Goal: Task Accomplishment & Management: Manage account settings

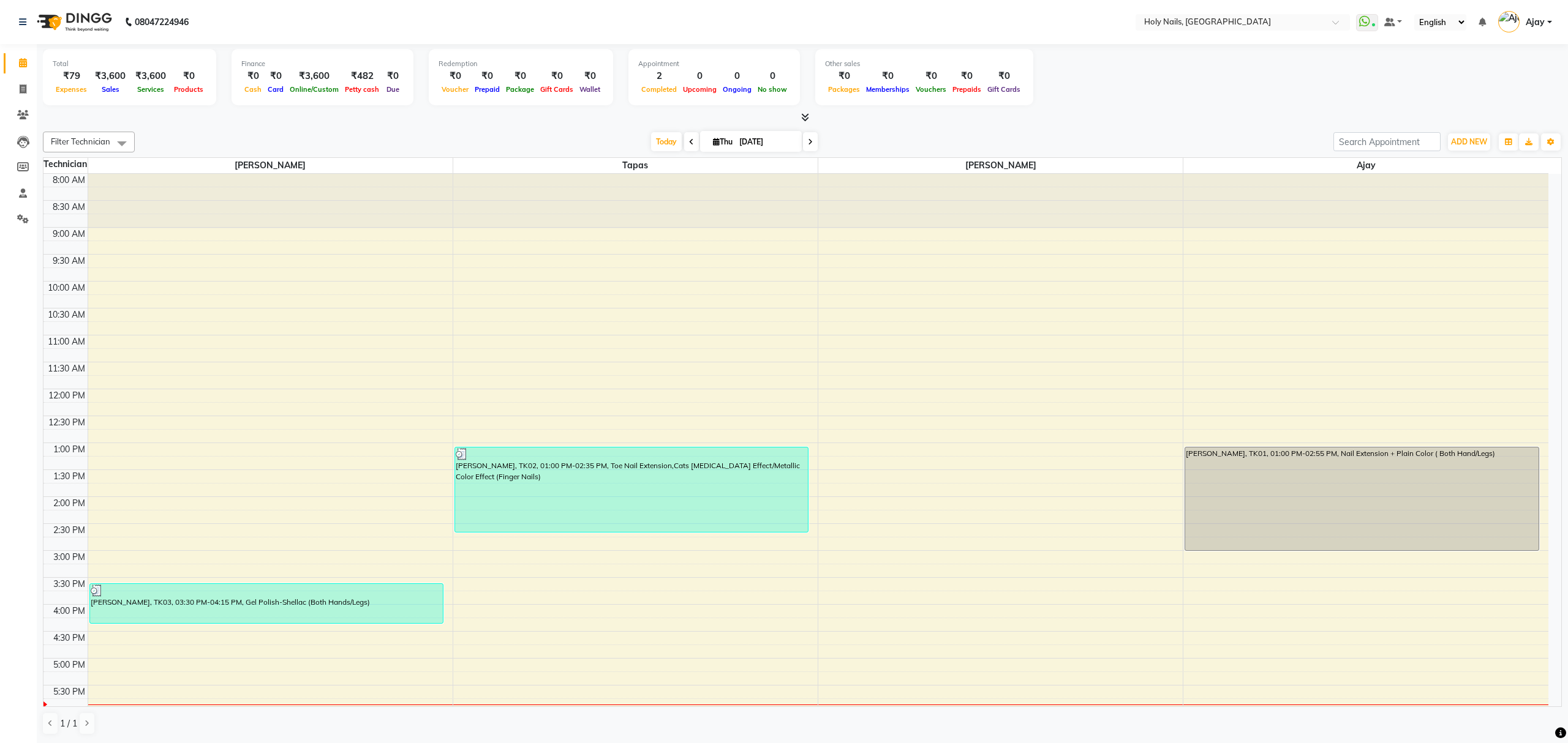
scroll to position [178, 0]
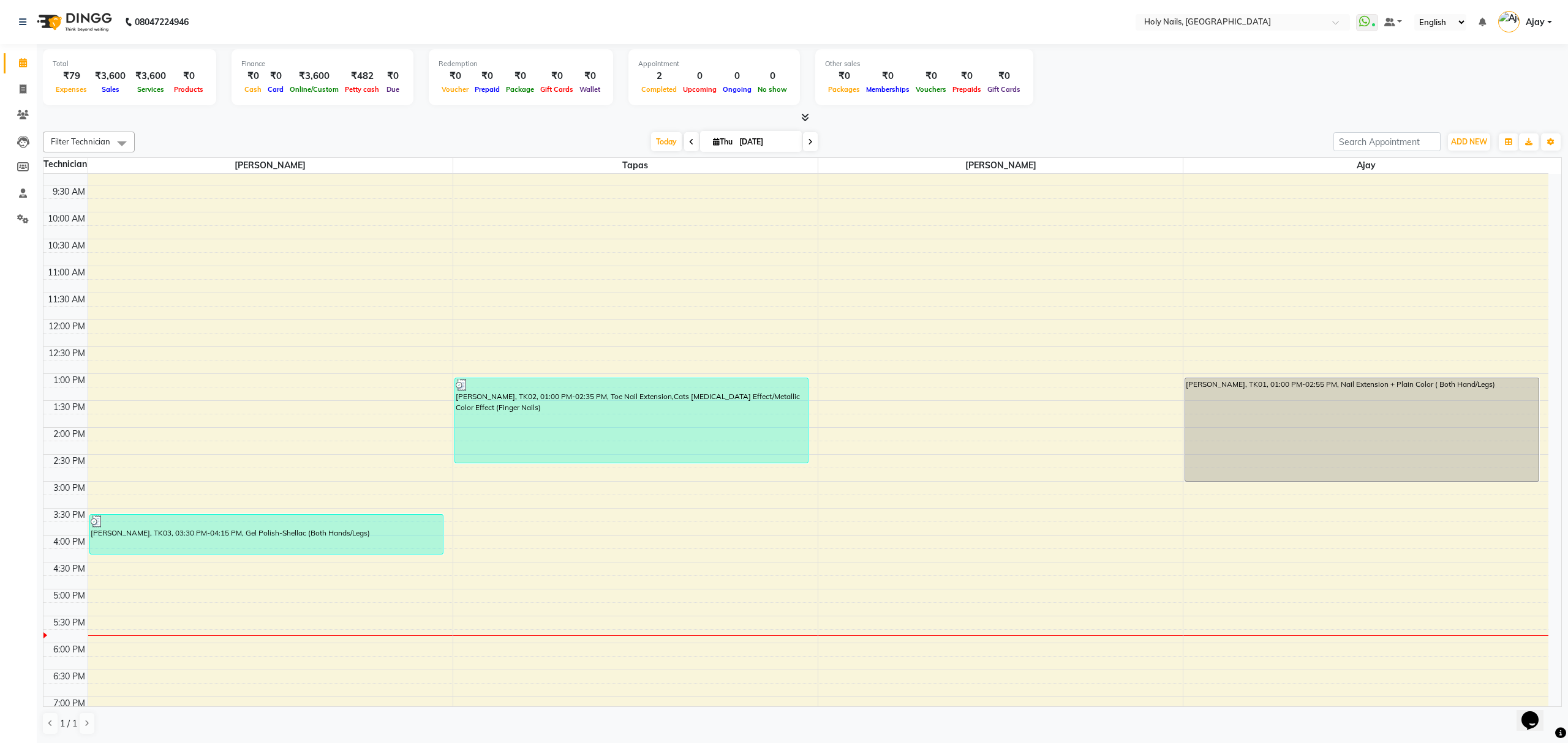
scroll to position [178, 0]
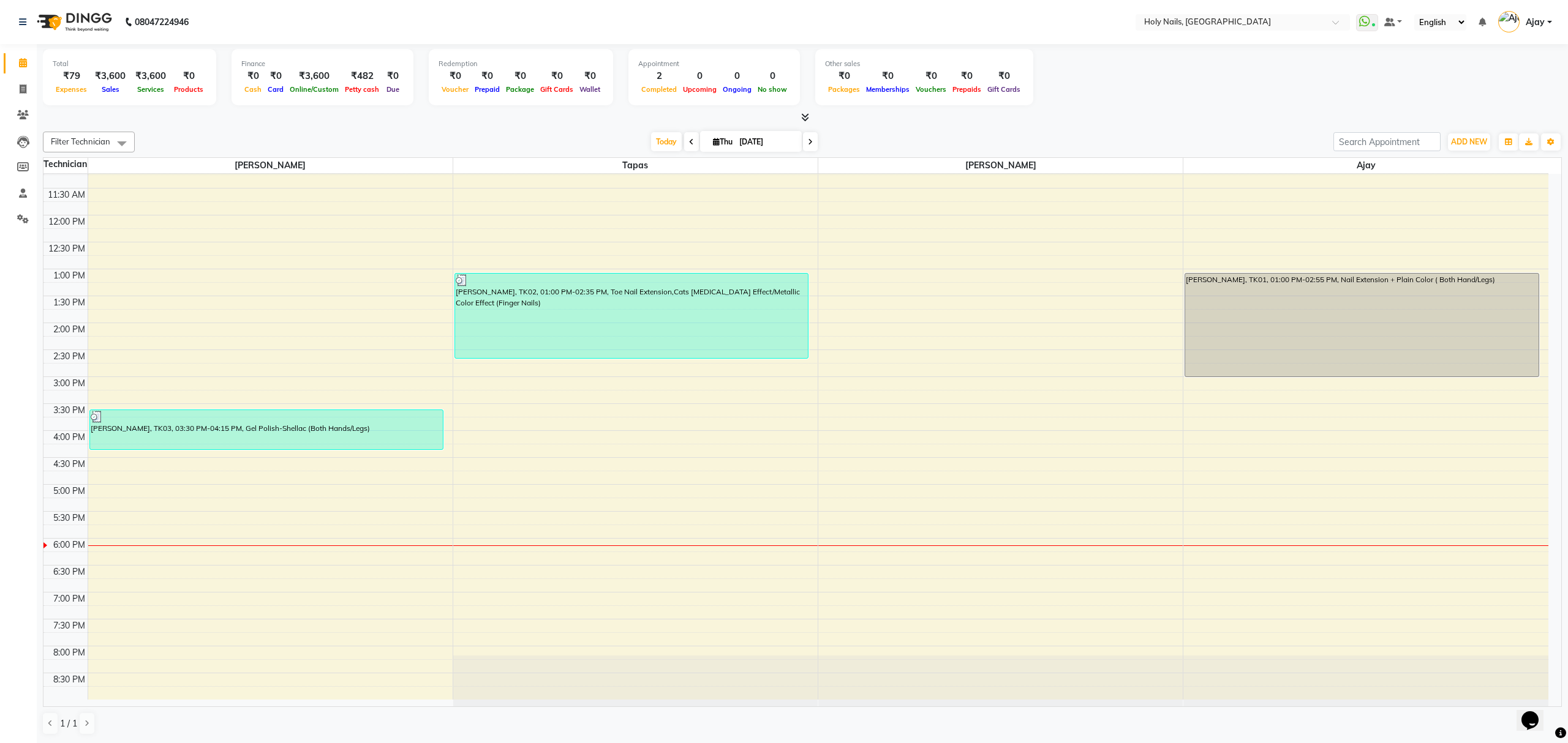
scroll to position [178, 0]
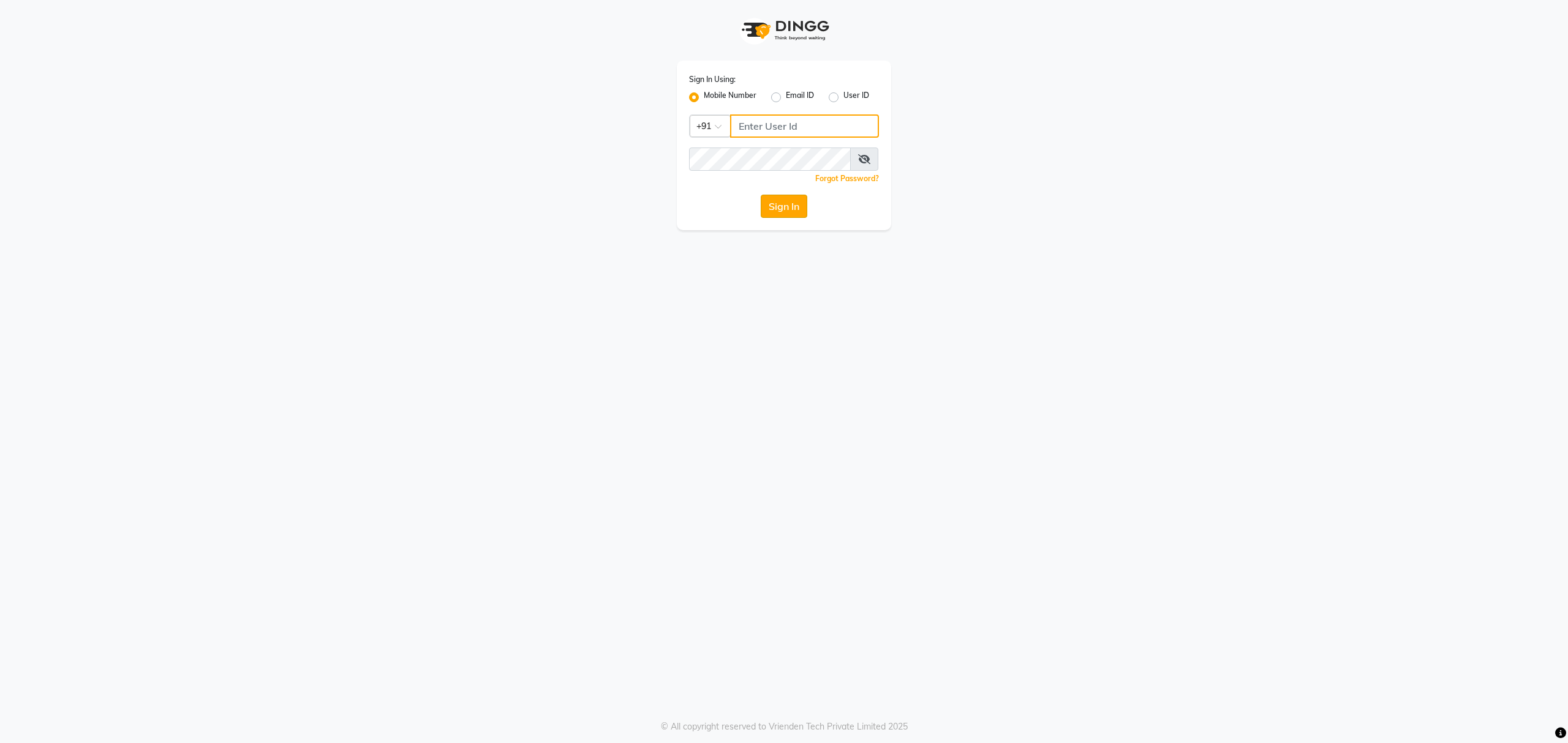
type input "8010688556"
click at [794, 213] on button "Sign In" at bounding box center [784, 206] width 47 height 23
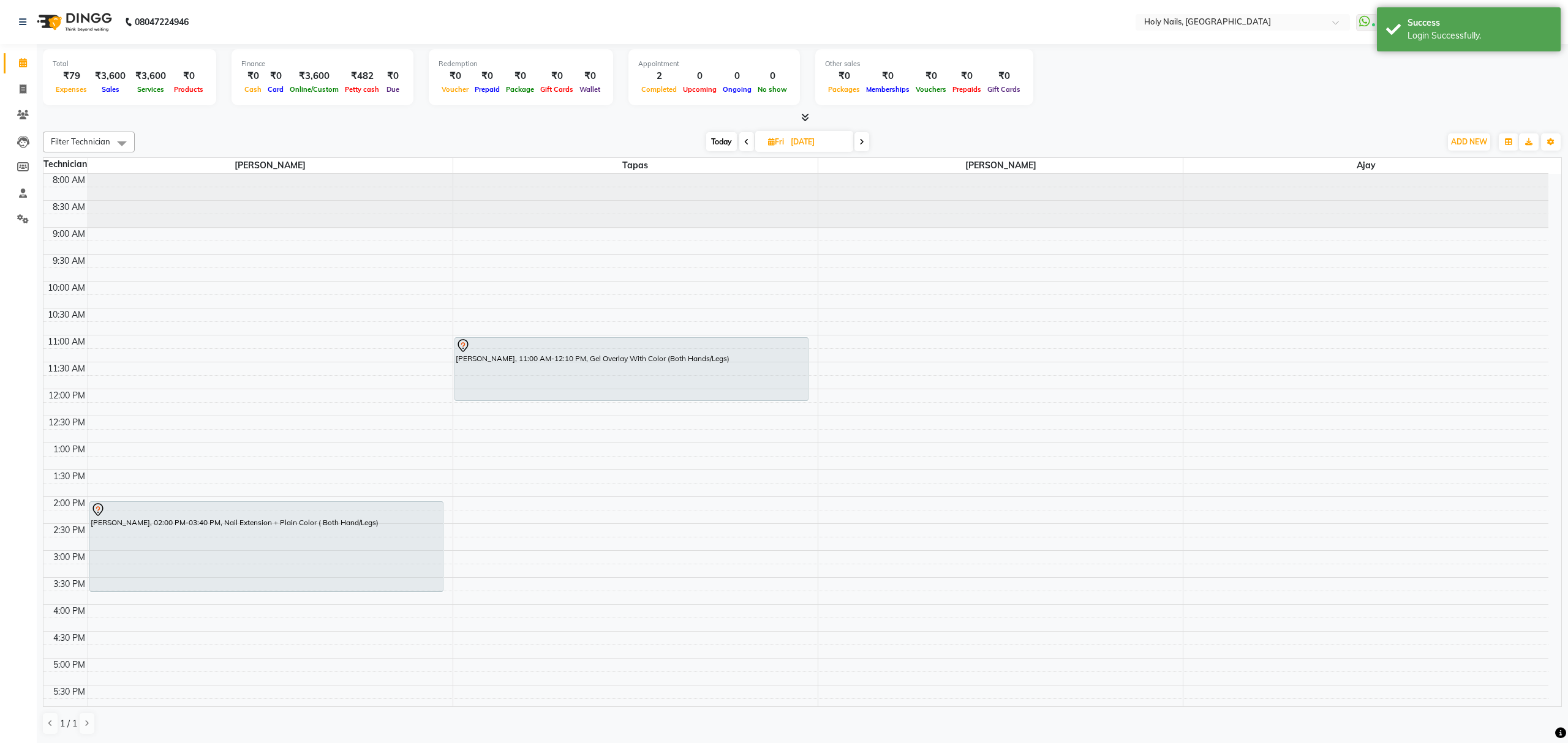
click at [866, 143] on span at bounding box center [861, 142] width 15 height 19
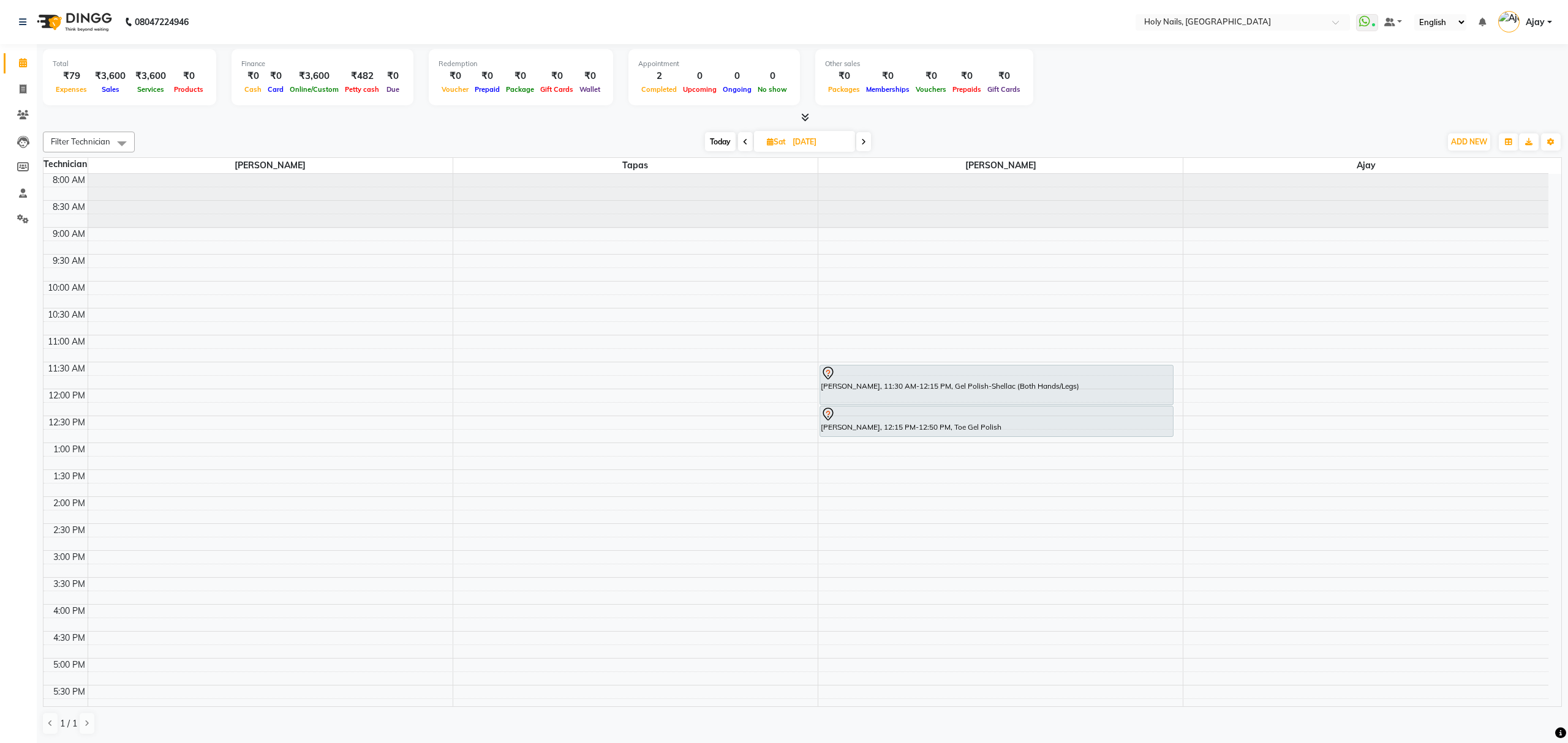
click at [714, 146] on span "Today" at bounding box center [720, 142] width 31 height 19
type input "[DATE]"
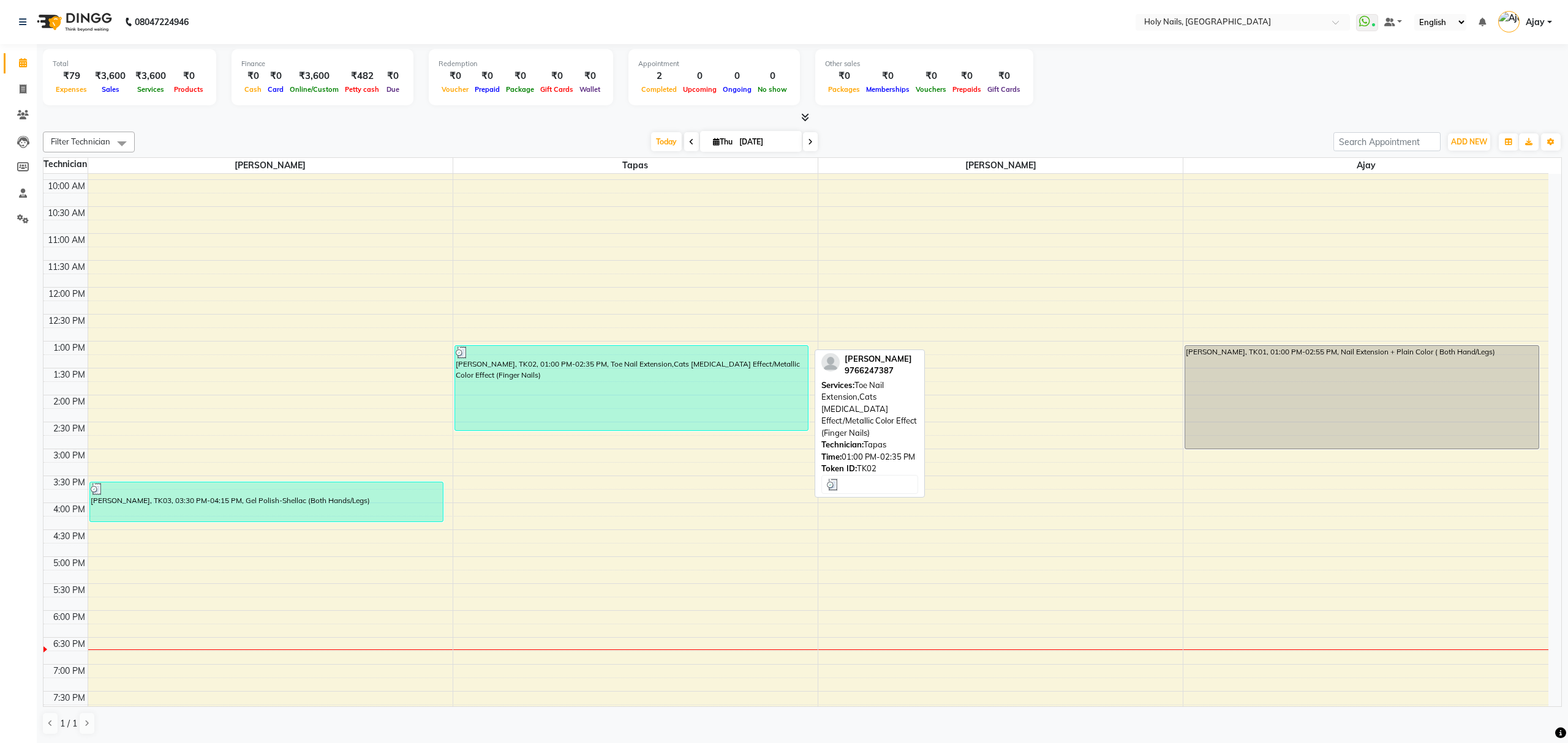
scroll to position [178, 0]
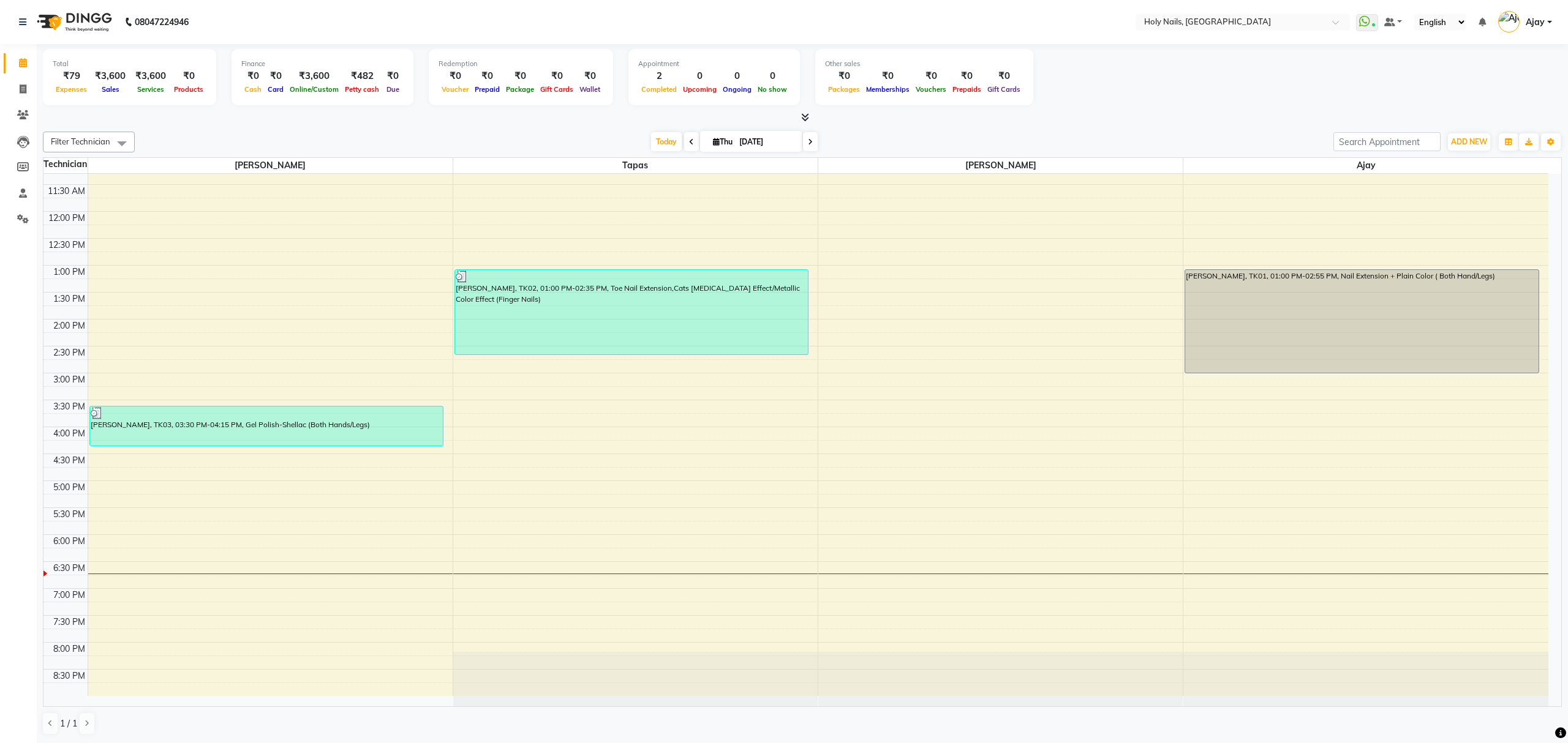
click at [808, 139] on icon at bounding box center [810, 142] width 5 height 8
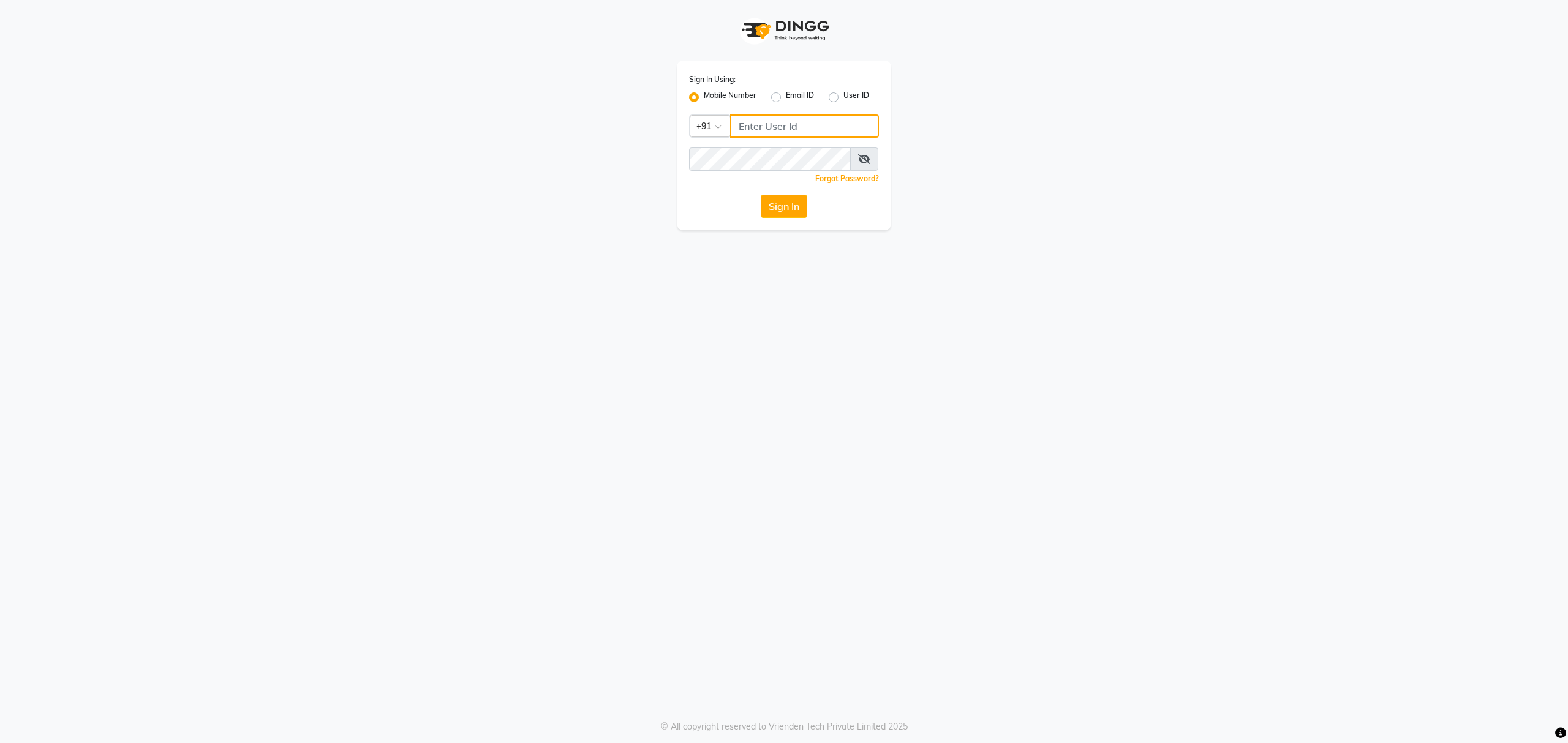
type input "8010688556"
click at [797, 210] on button "Sign In" at bounding box center [784, 206] width 47 height 23
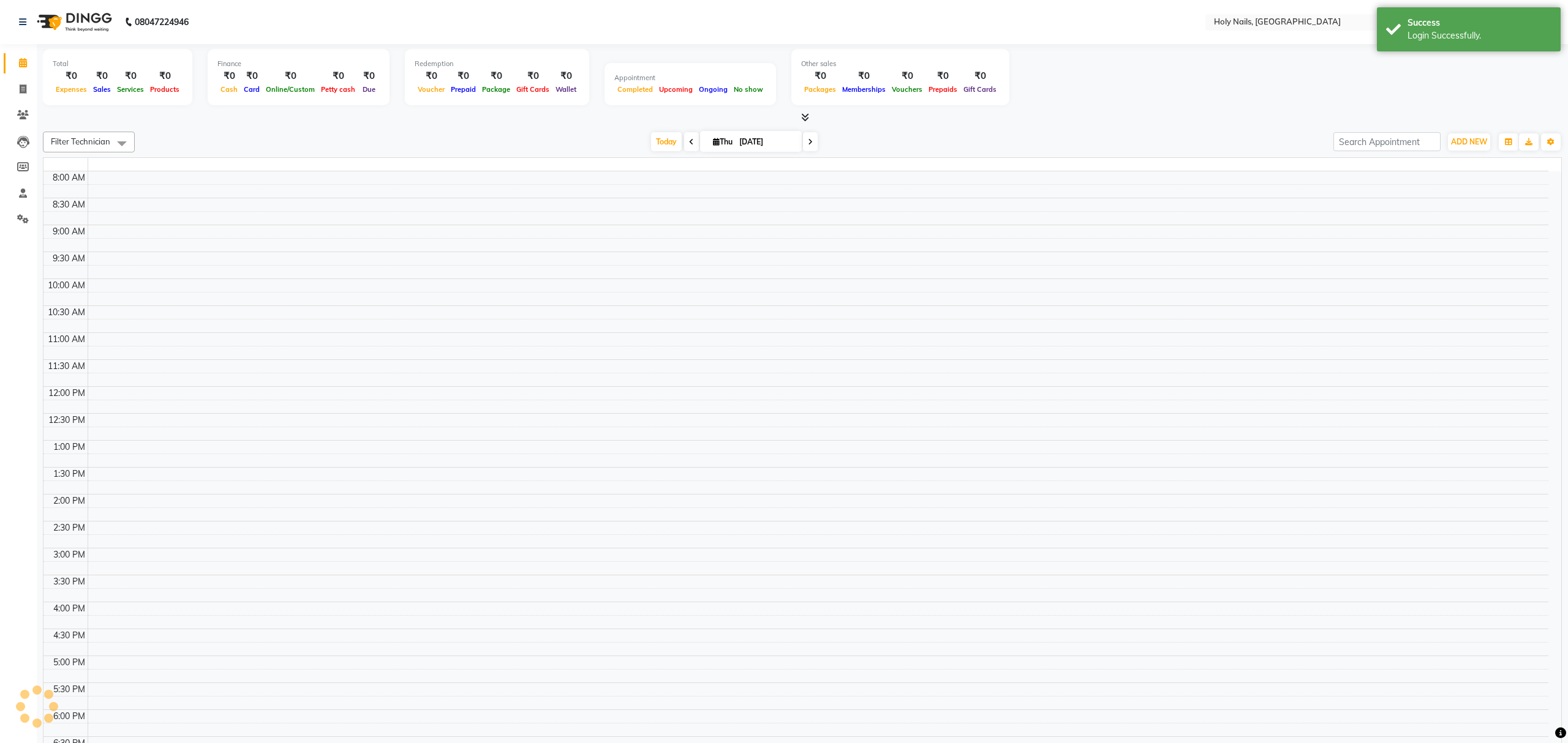
select select "en"
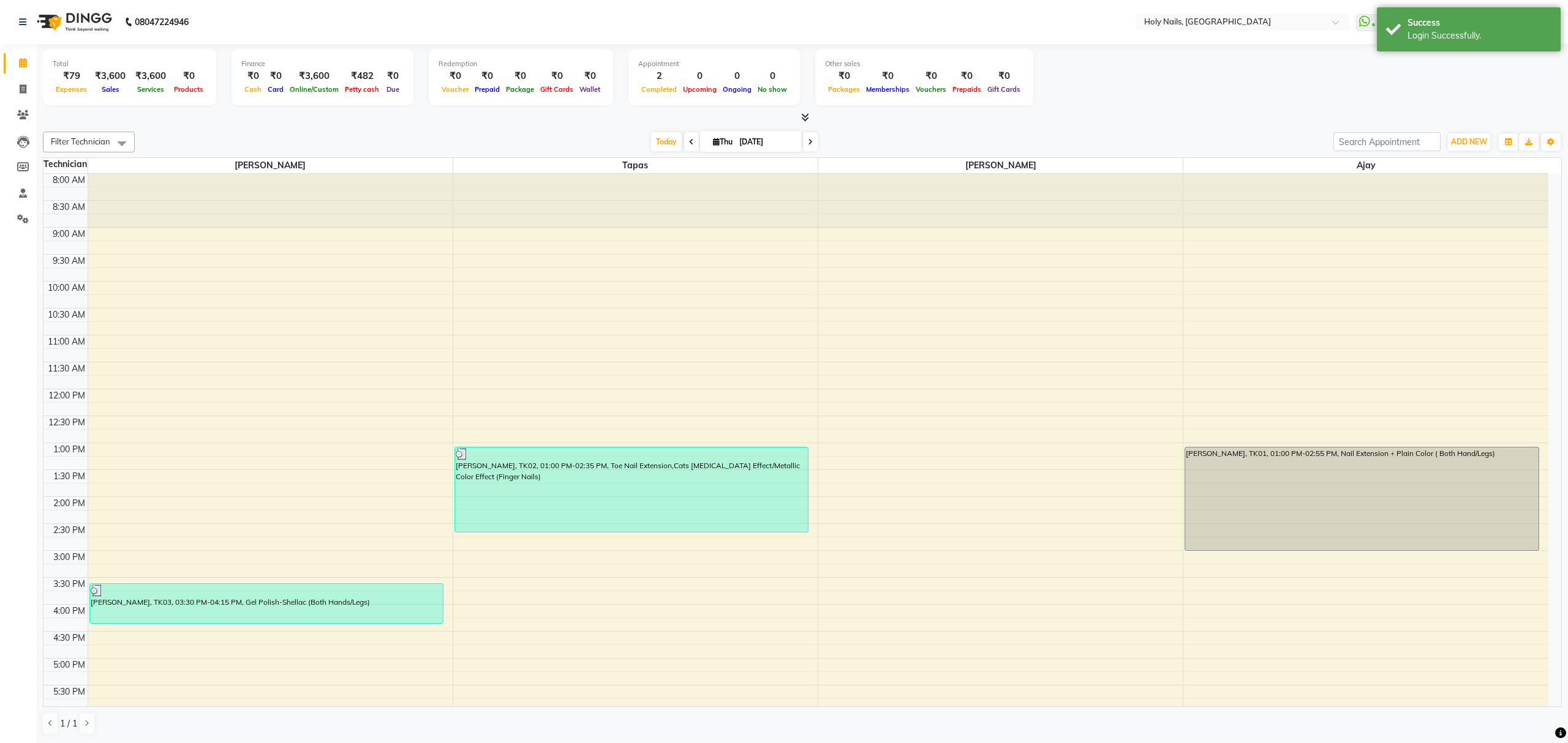
click at [808, 140] on icon at bounding box center [810, 142] width 5 height 8
type input "[DATE]"
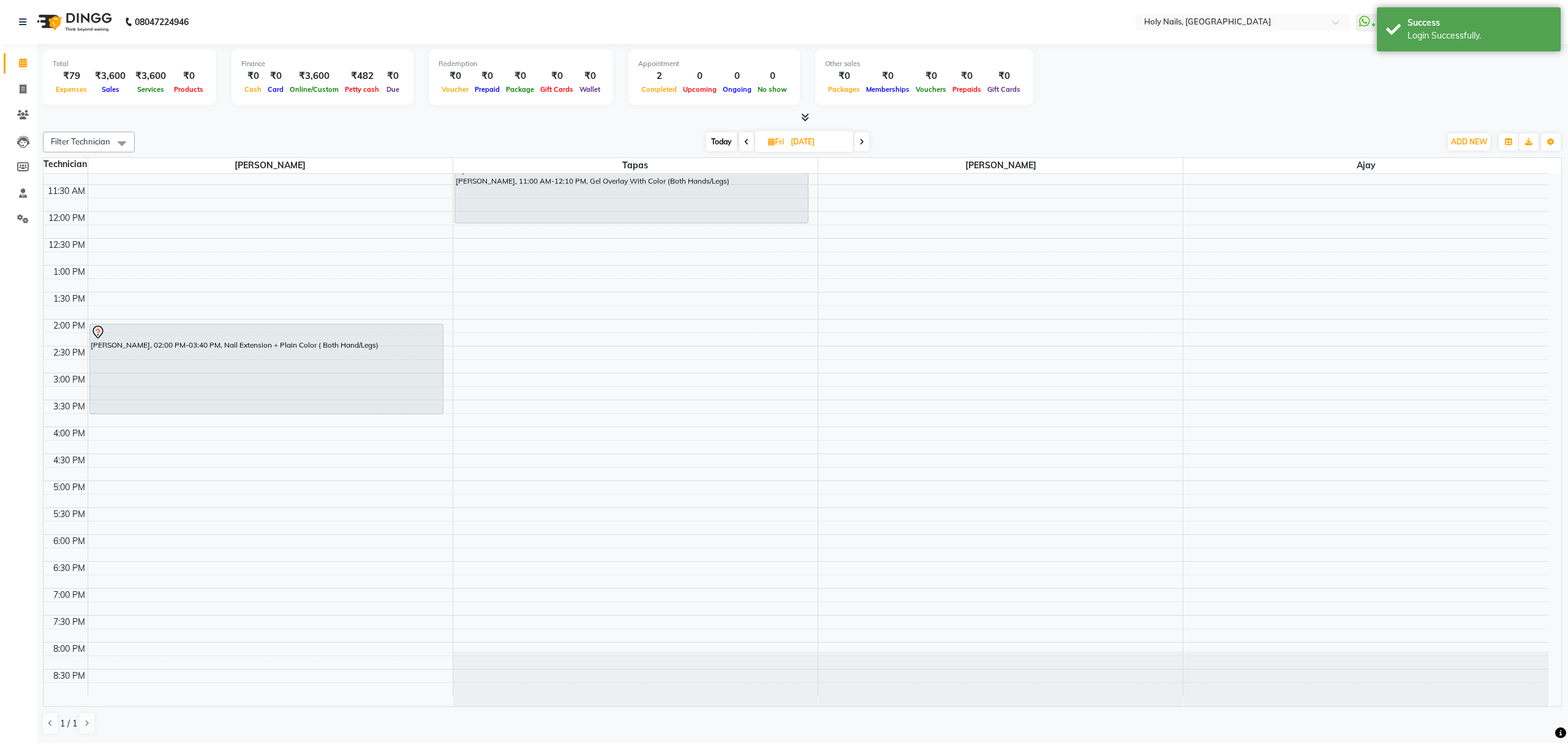
click at [863, 144] on icon at bounding box center [862, 142] width 5 height 8
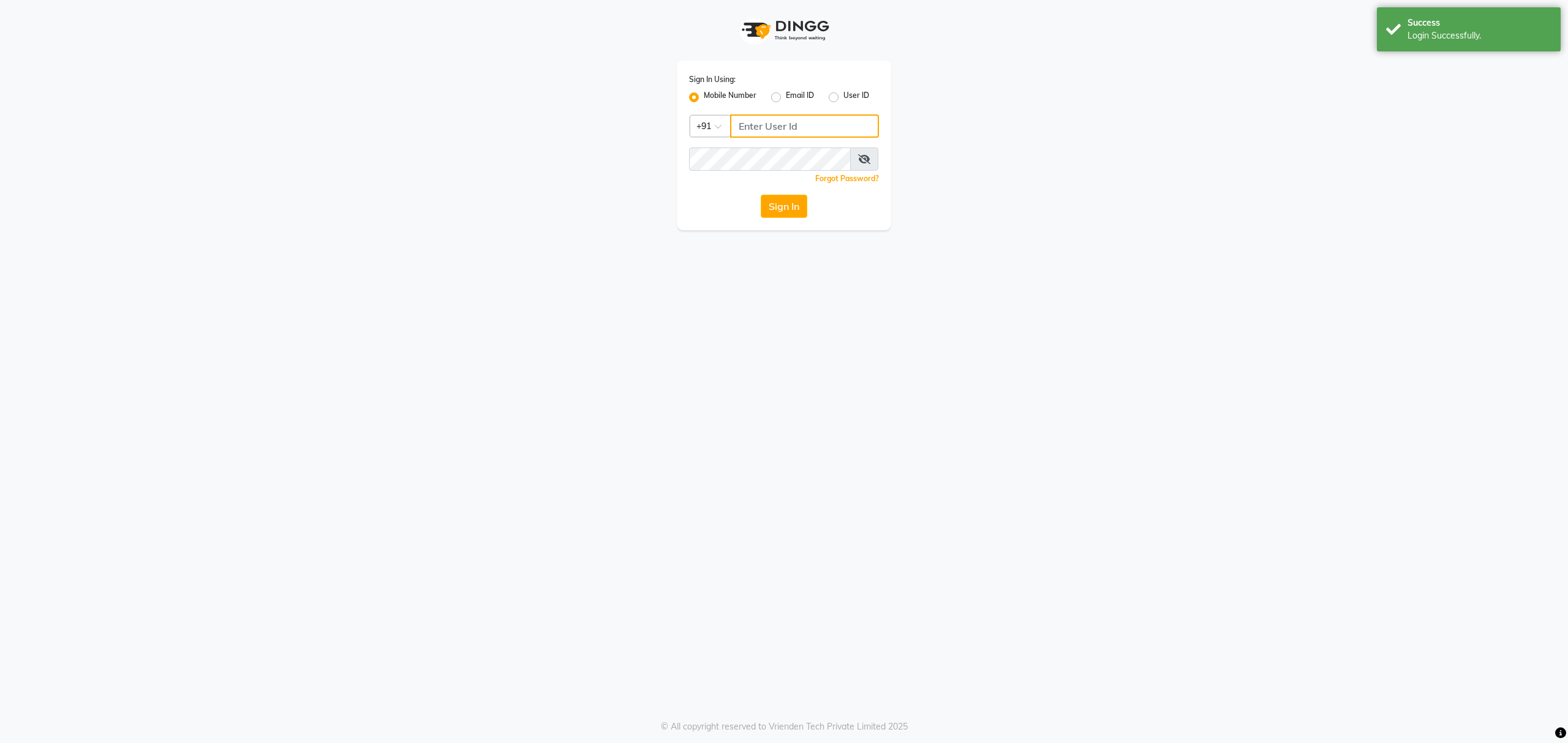
type input "8010688556"
click at [773, 211] on button "Sign In" at bounding box center [784, 206] width 47 height 23
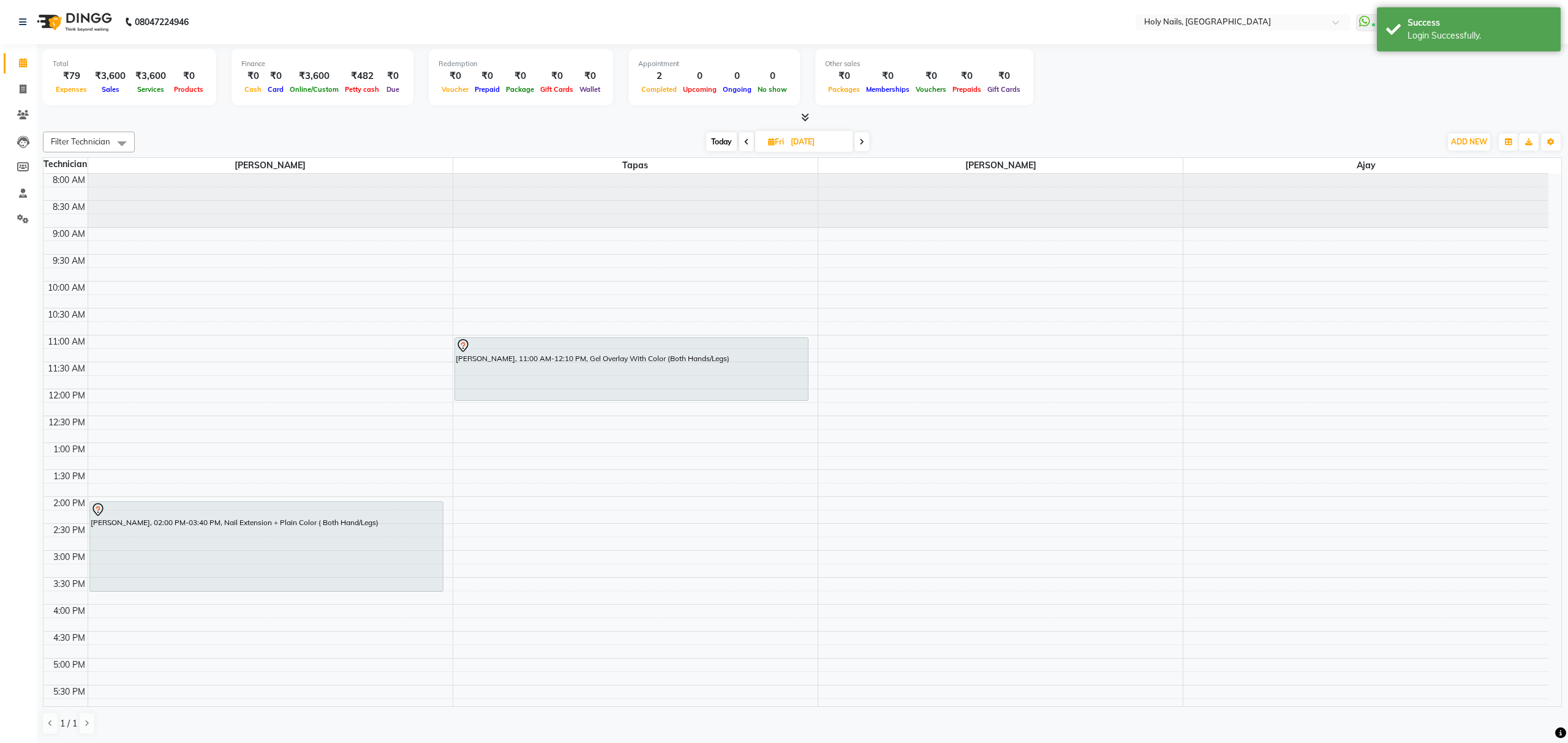
click at [709, 141] on span "Today" at bounding box center [721, 142] width 31 height 19
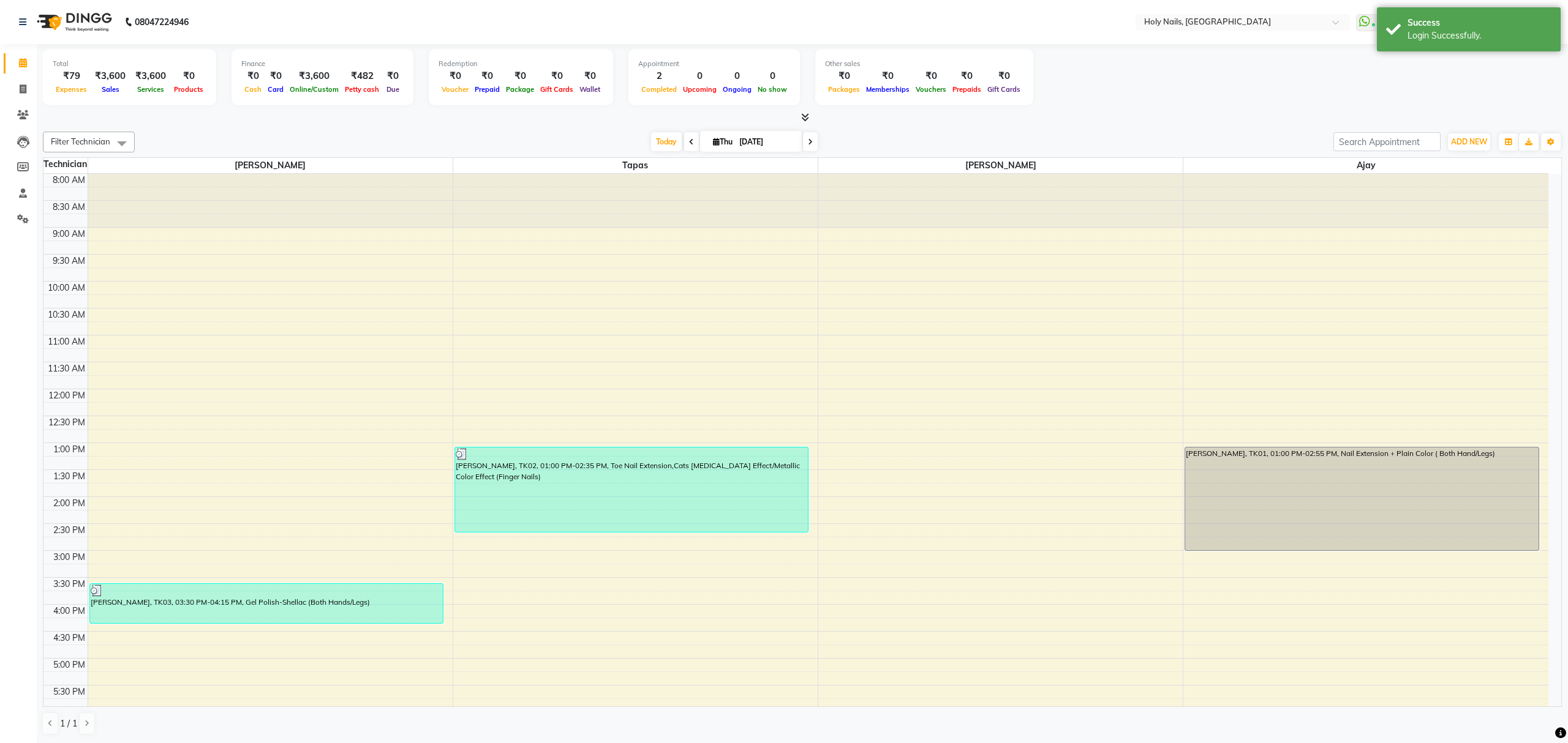
click at [808, 142] on icon at bounding box center [810, 142] width 5 height 8
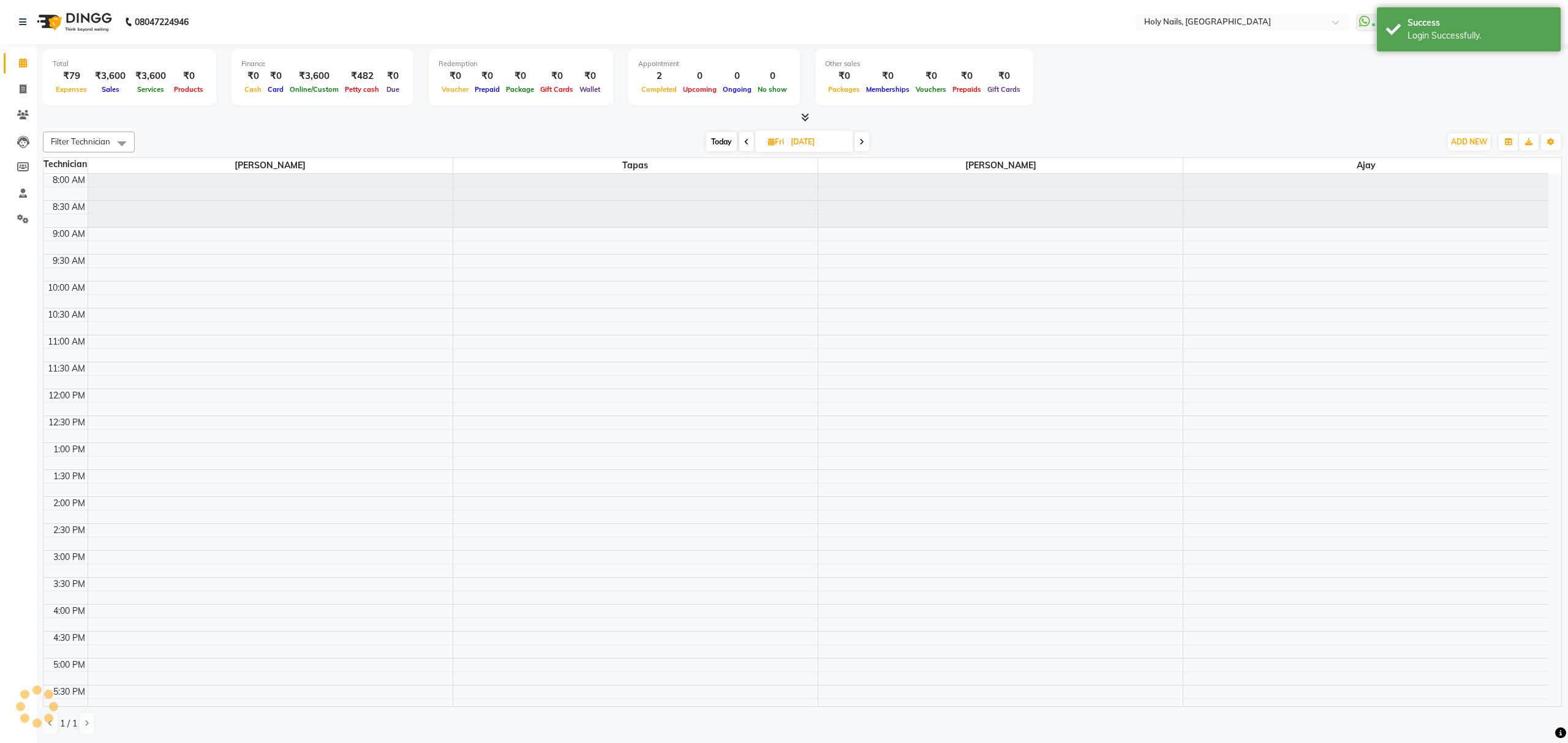
scroll to position [178, 0]
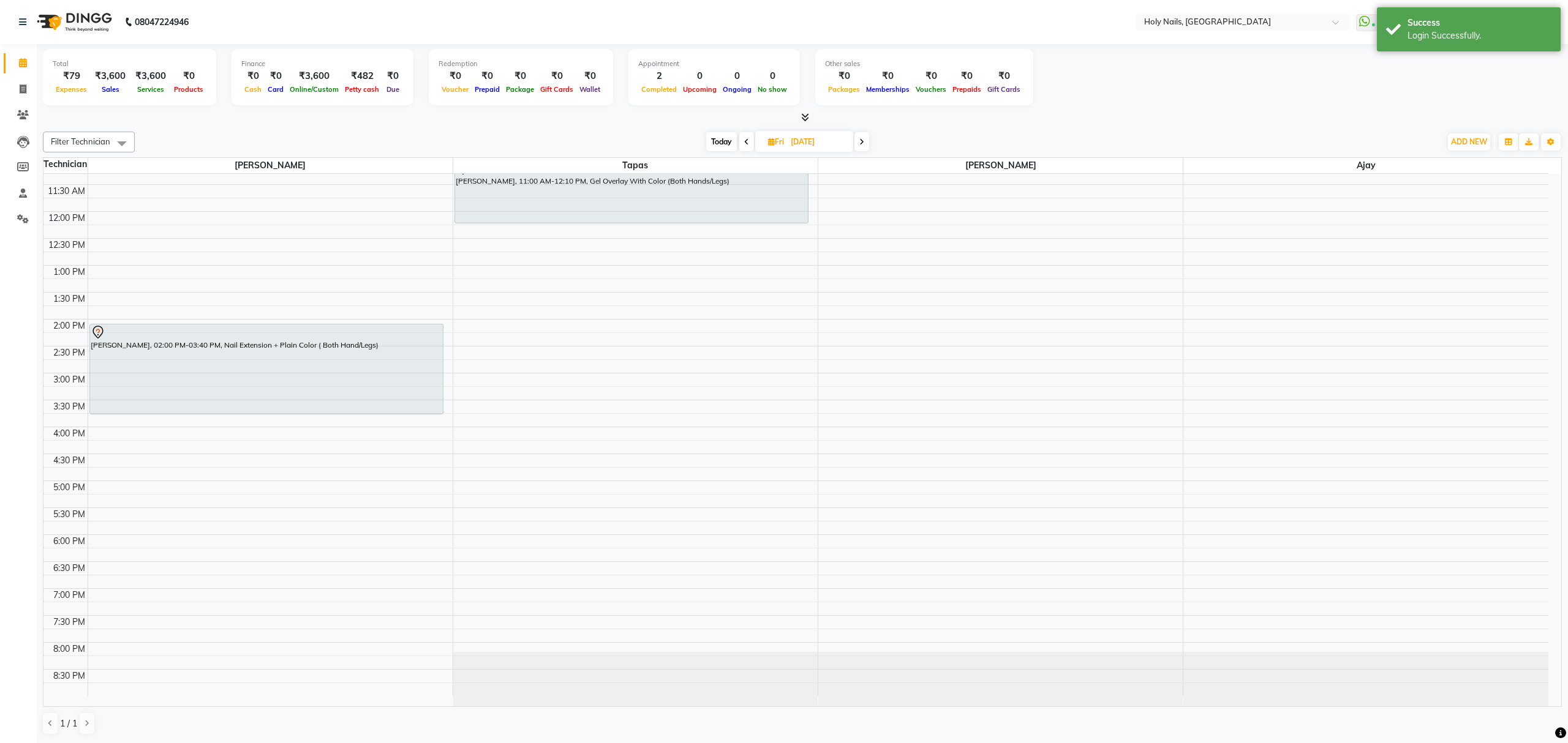
click at [864, 148] on span at bounding box center [861, 142] width 15 height 19
type input "[DATE]"
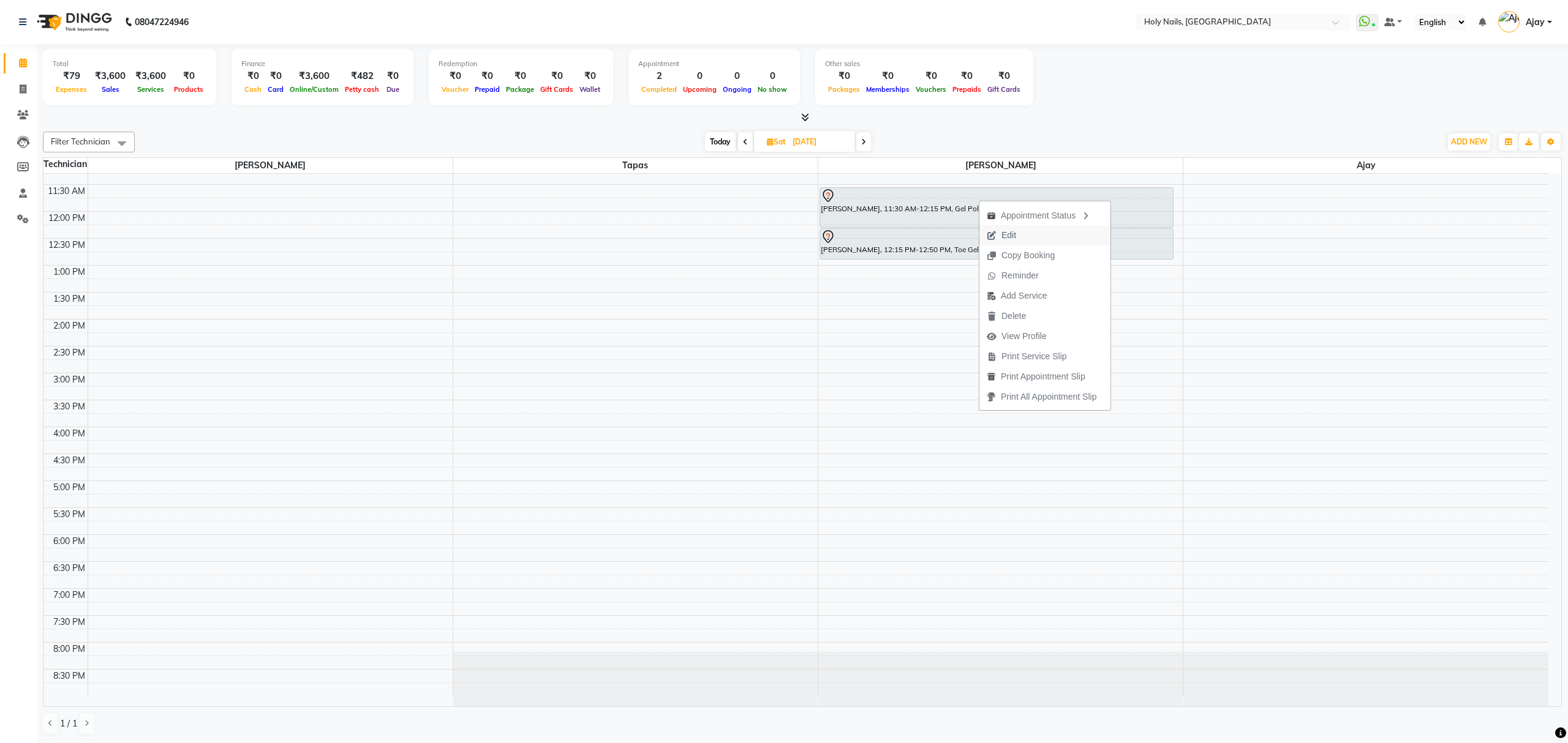
click at [1009, 238] on span "Edit" at bounding box center [1008, 235] width 15 height 13
select select "tentative"
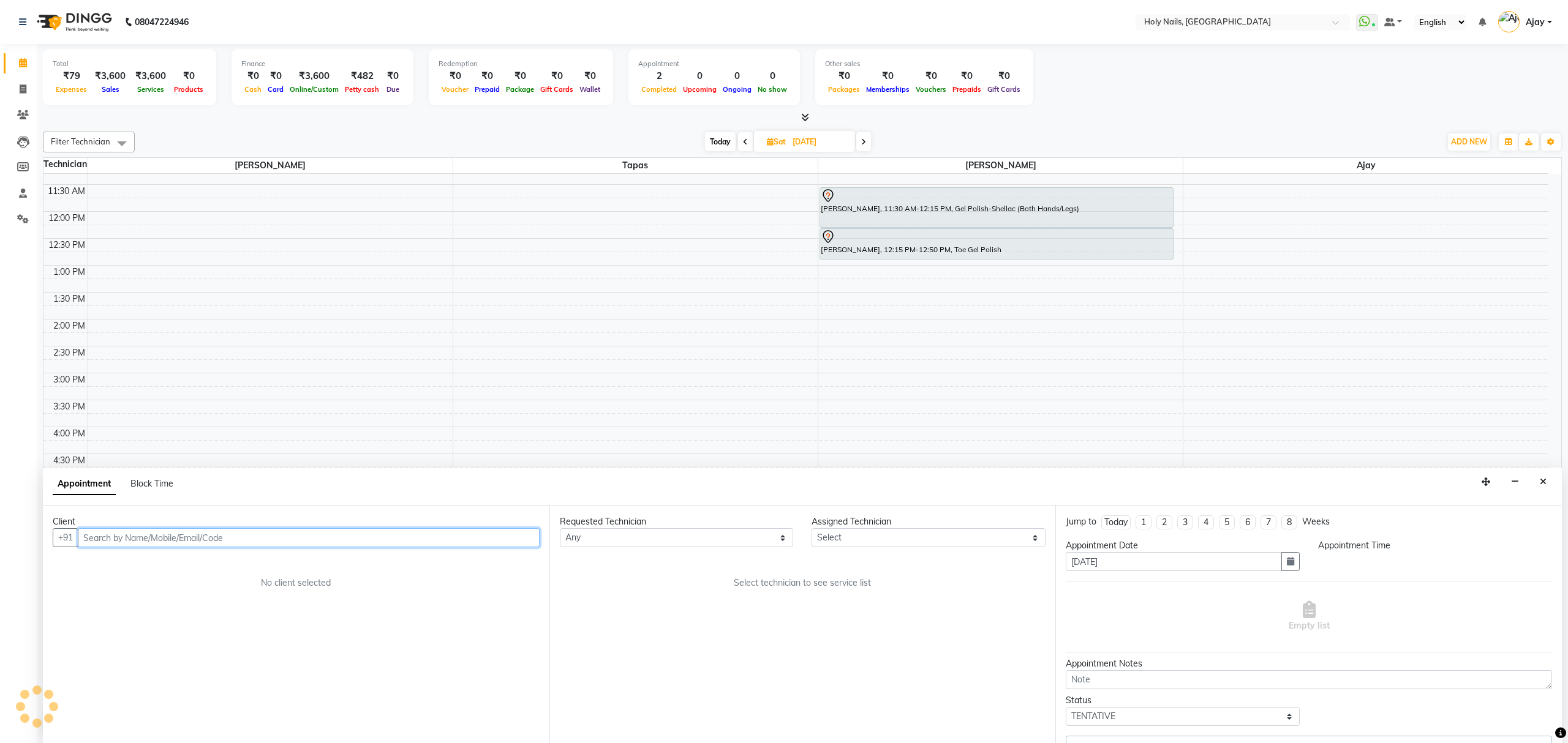
select select "62064"
select select "690"
select select "2963"
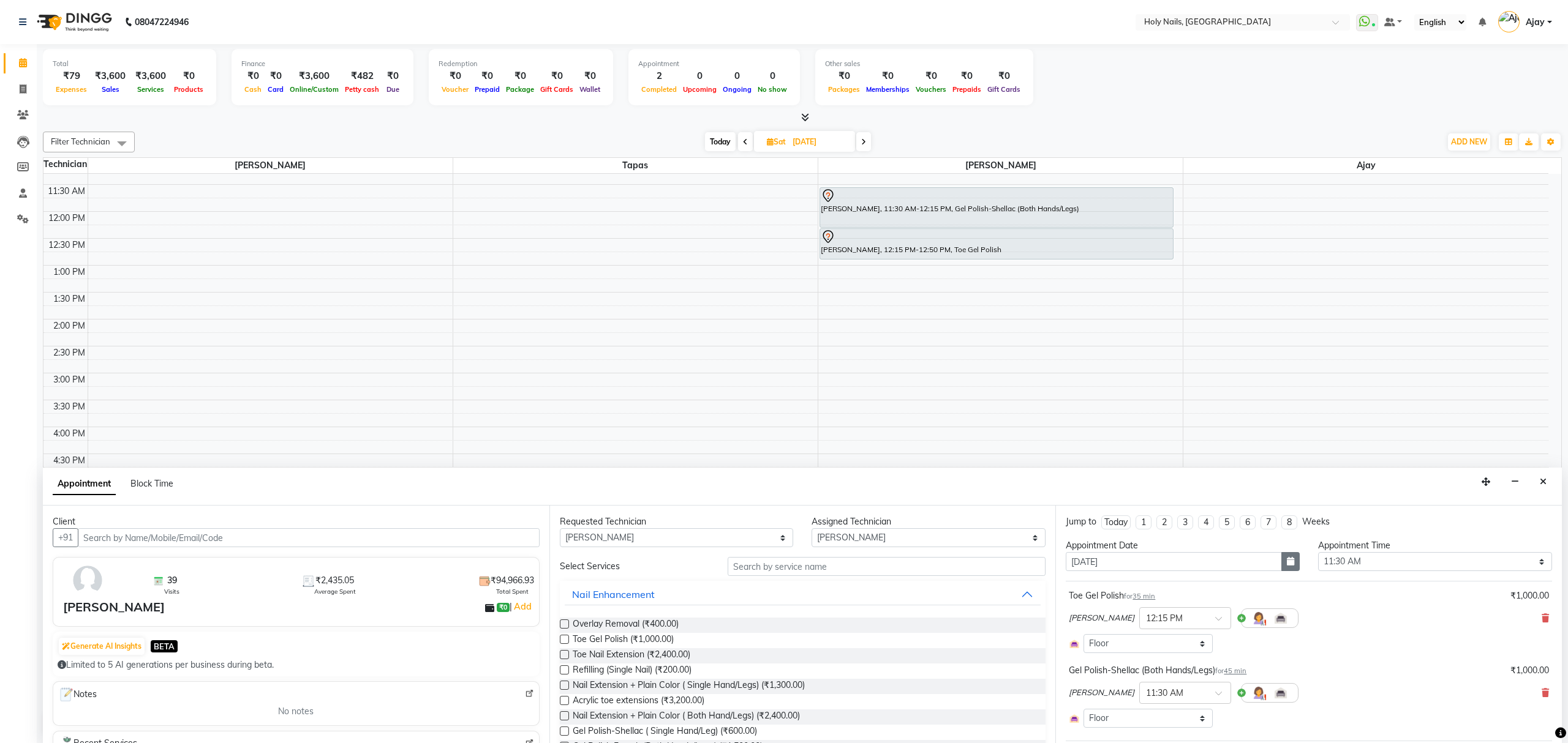
click at [1282, 557] on button "button" at bounding box center [1290, 562] width 18 height 19
click at [1143, 630] on div "4" at bounding box center [1137, 625] width 20 height 20
type input "[DATE]"
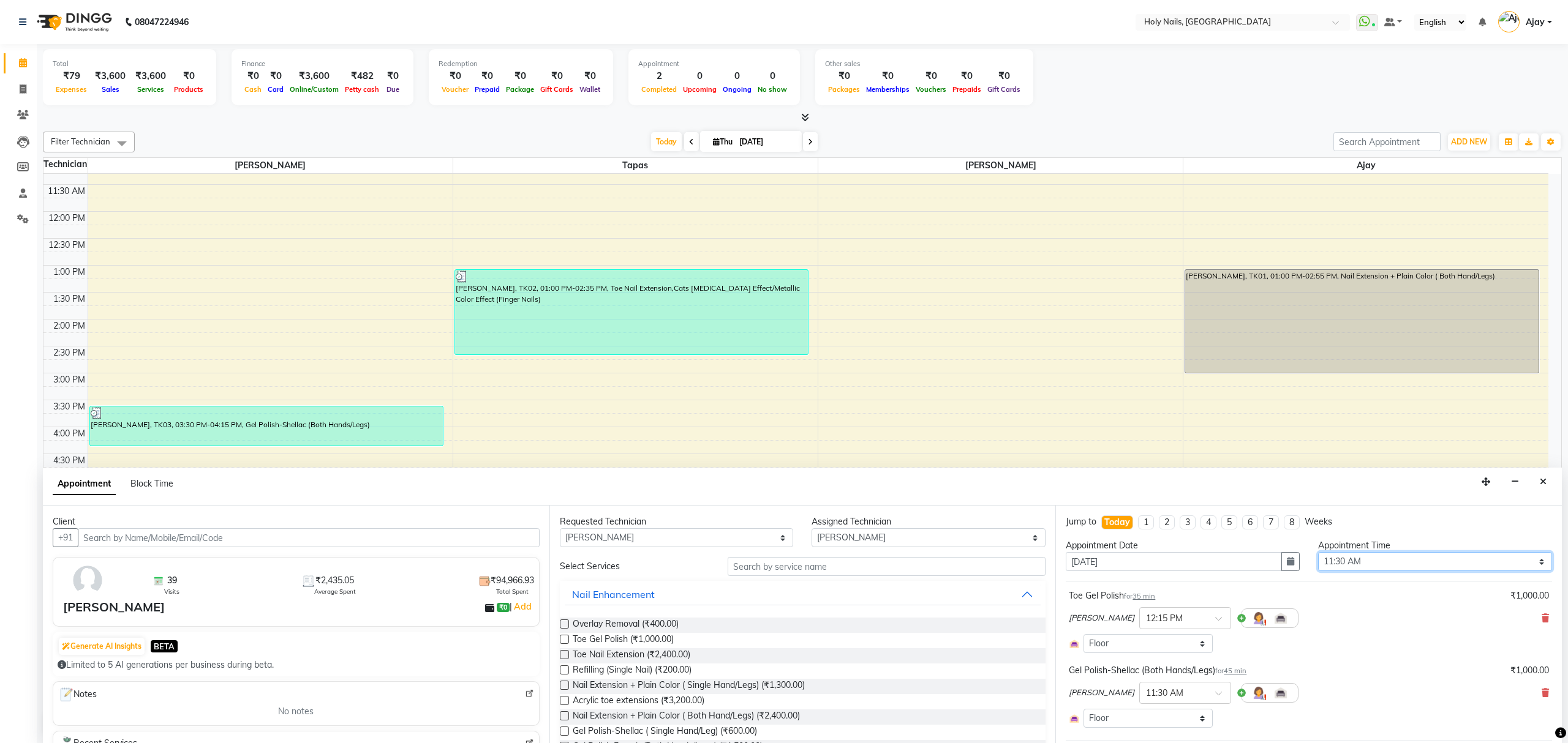
click at [1530, 566] on select "Select 09:00 AM 09:15 AM 09:30 AM 09:45 AM 10:00 AM 10:15 AM 10:30 AM 10:45 AM …" at bounding box center [1435, 562] width 234 height 19
select select "1110"
click at [1318, 553] on select "Select 09:00 AM 09:15 AM 09:30 AM 09:45 AM 10:00 AM 10:15 AM 10:30 AM 10:45 AM …" at bounding box center [1435, 562] width 234 height 19
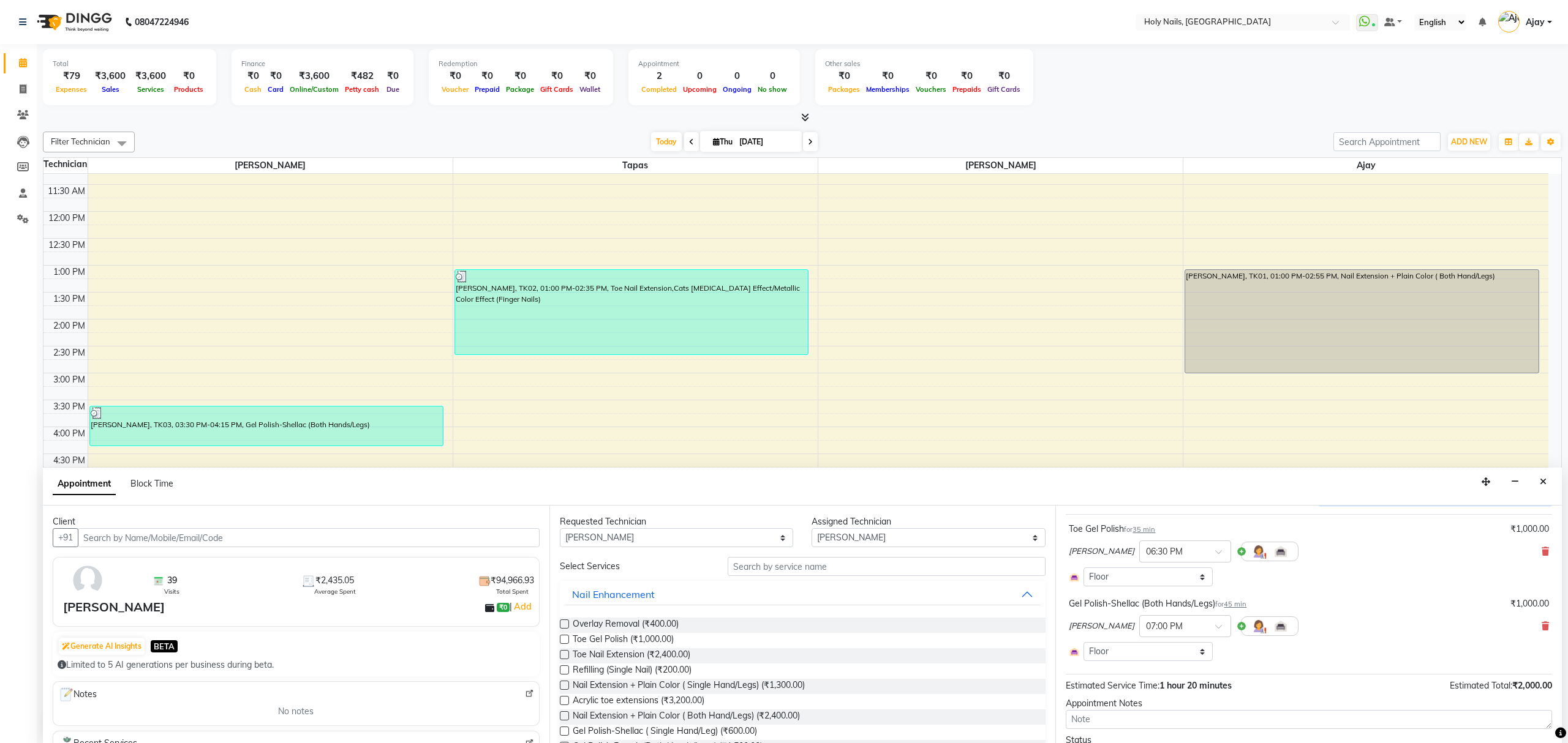
scroll to position [133, 0]
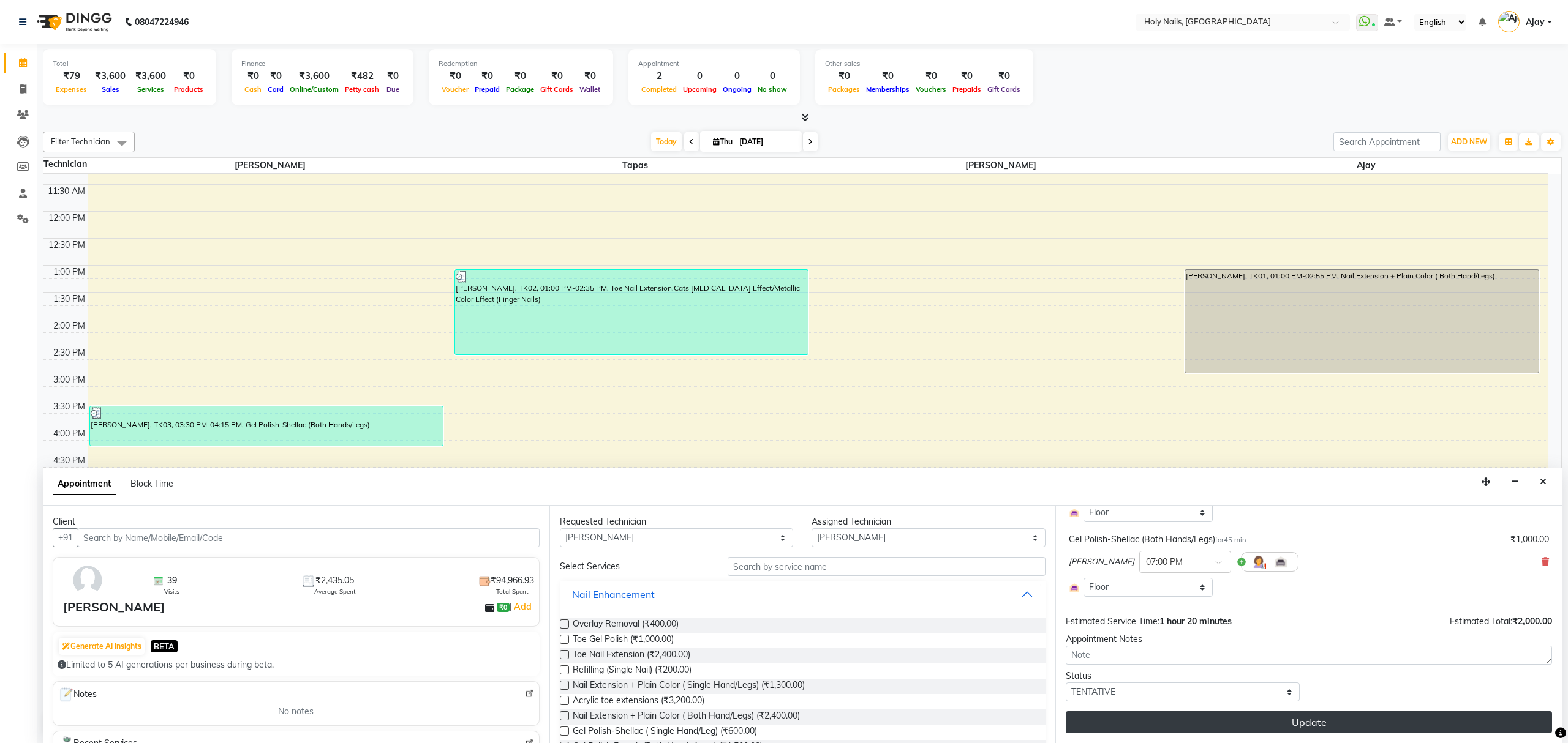
click at [1321, 722] on button "Update" at bounding box center [1308, 722] width 486 height 22
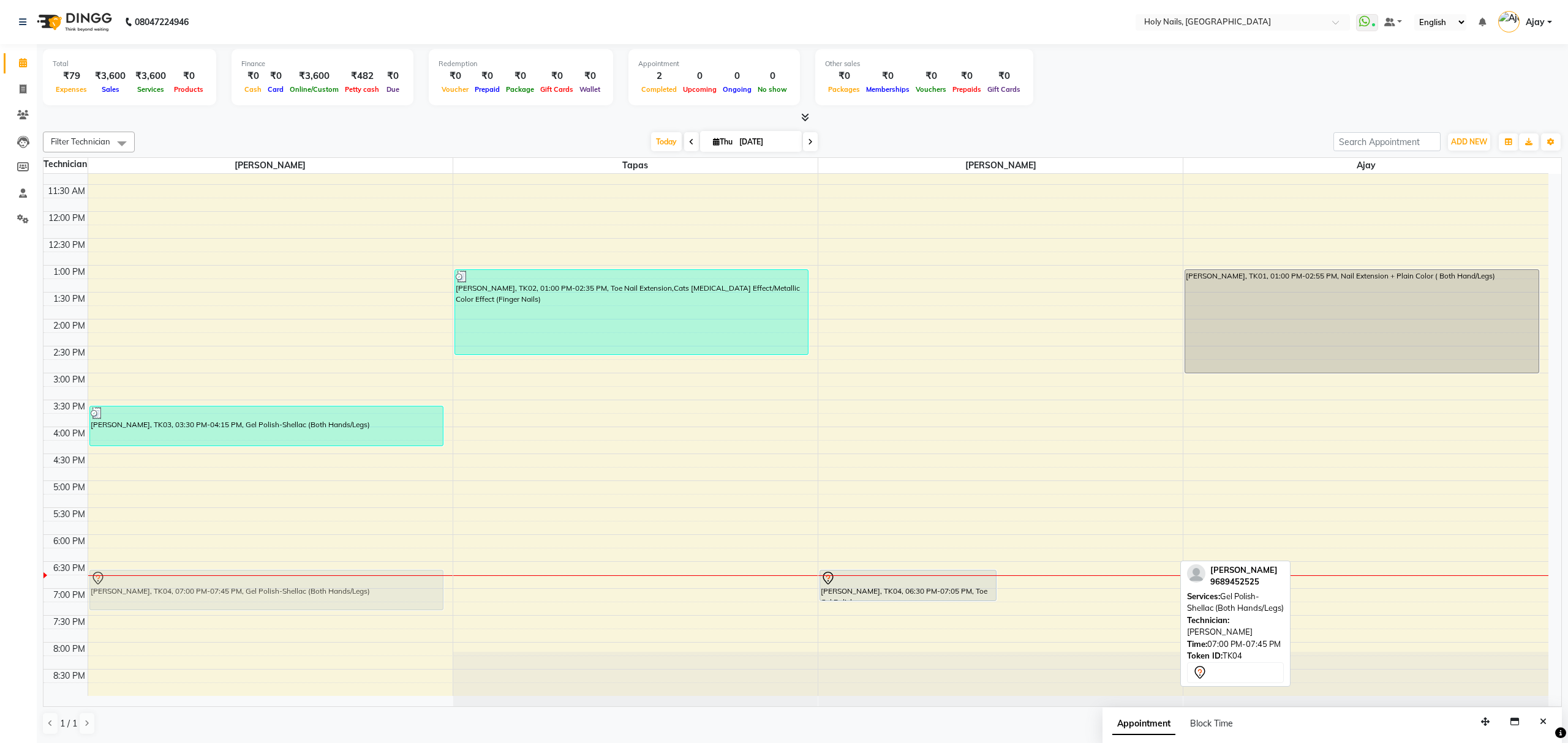
drag, startPoint x: 1035, startPoint y: 627, endPoint x: 380, endPoint y: 604, distance: 655.4
click at [380, 604] on tr "[PERSON_NAME], TK03, 03:30 PM-04:15 PM, Gel Polish-Shellac (Both Hands/Legs) [P…" at bounding box center [796, 346] width 1505 height 700
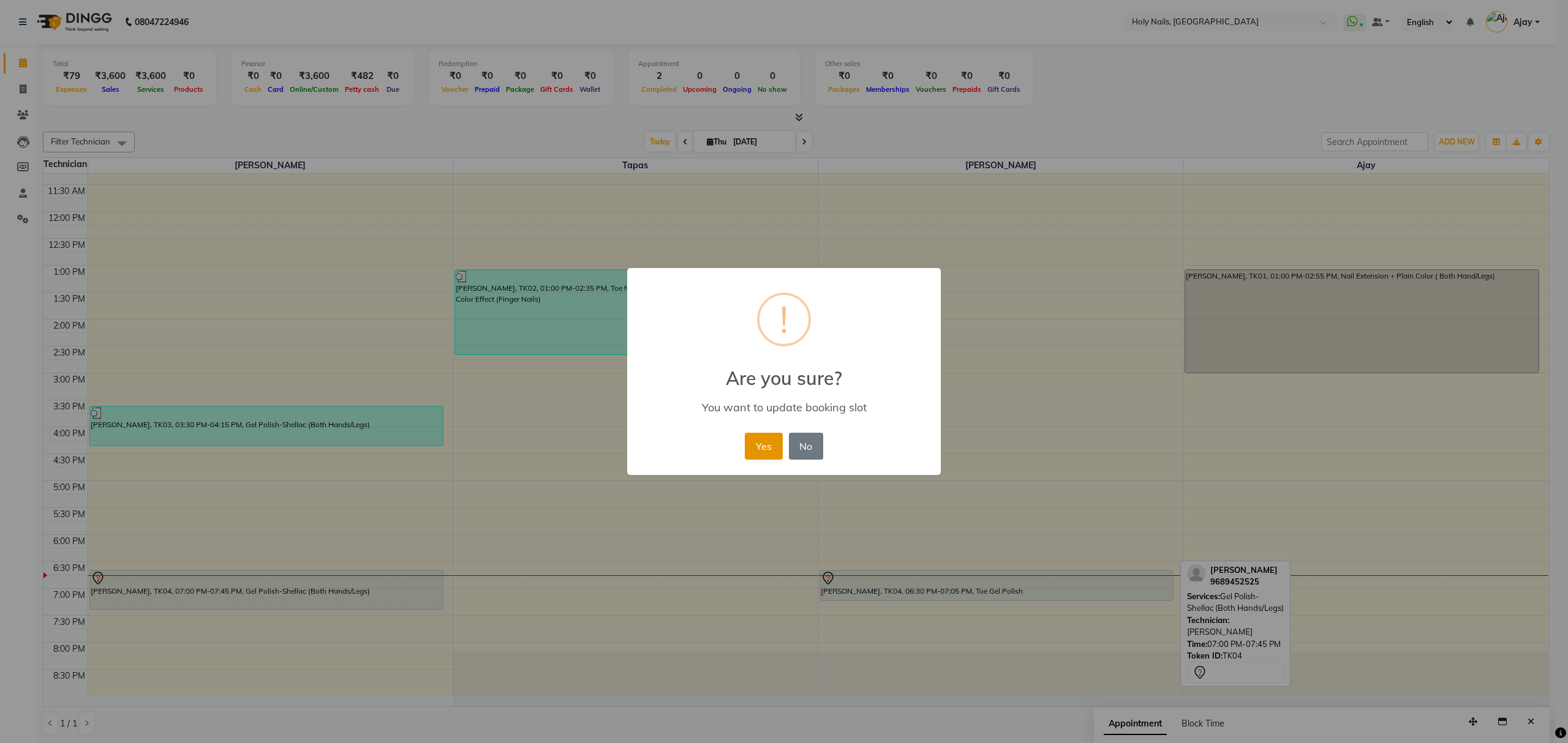
drag, startPoint x: 769, startPoint y: 444, endPoint x: 810, endPoint y: 517, distance: 83.7
click at [769, 446] on button "Yes" at bounding box center [763, 446] width 37 height 27
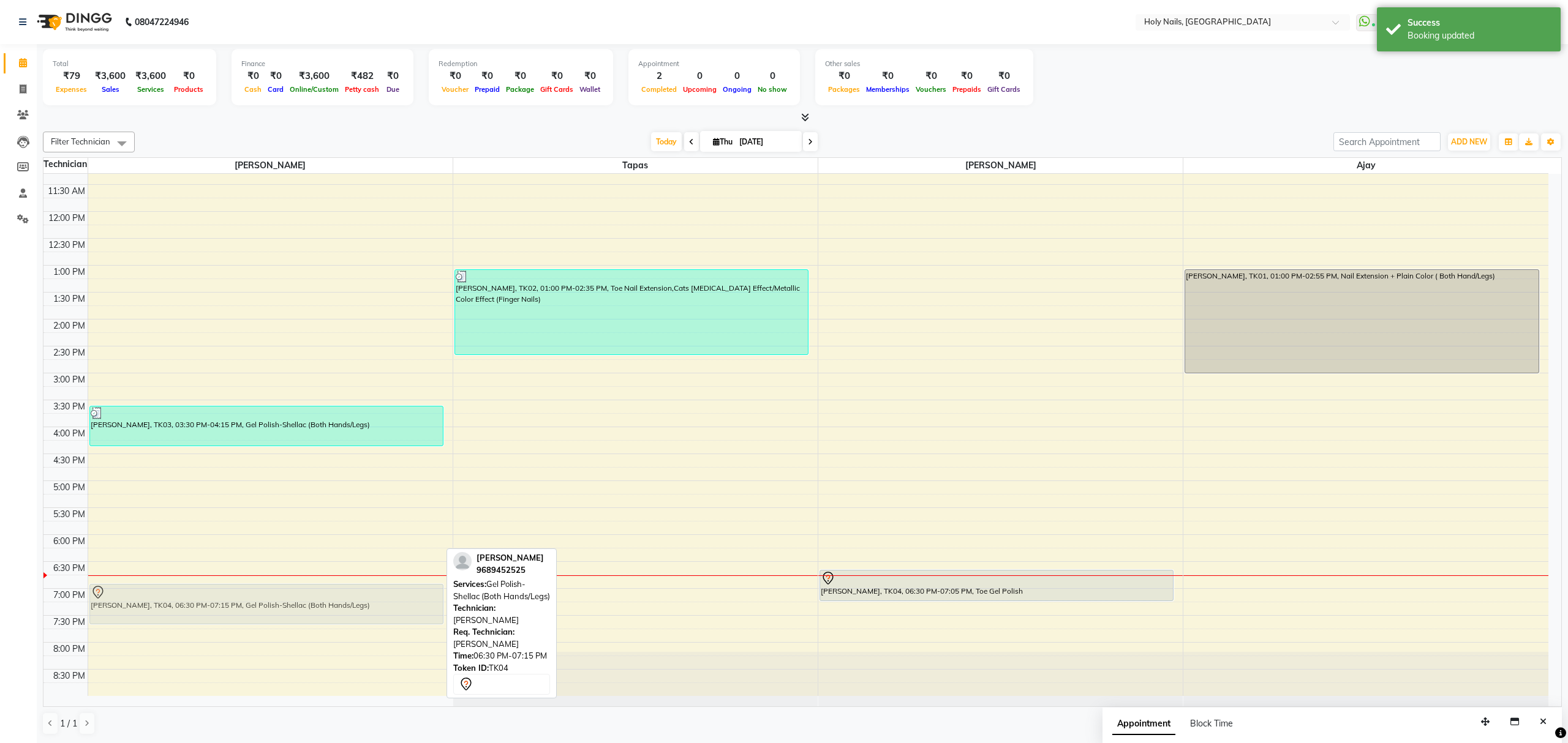
drag, startPoint x: 405, startPoint y: 601, endPoint x: 405, endPoint y: 610, distance: 9.0
click at [405, 610] on div "[PERSON_NAME], TK03, 03:30 PM-04:15 PM, Gel Polish-Shellac (Both Hands/Legs) [P…" at bounding box center [270, 346] width 364 height 700
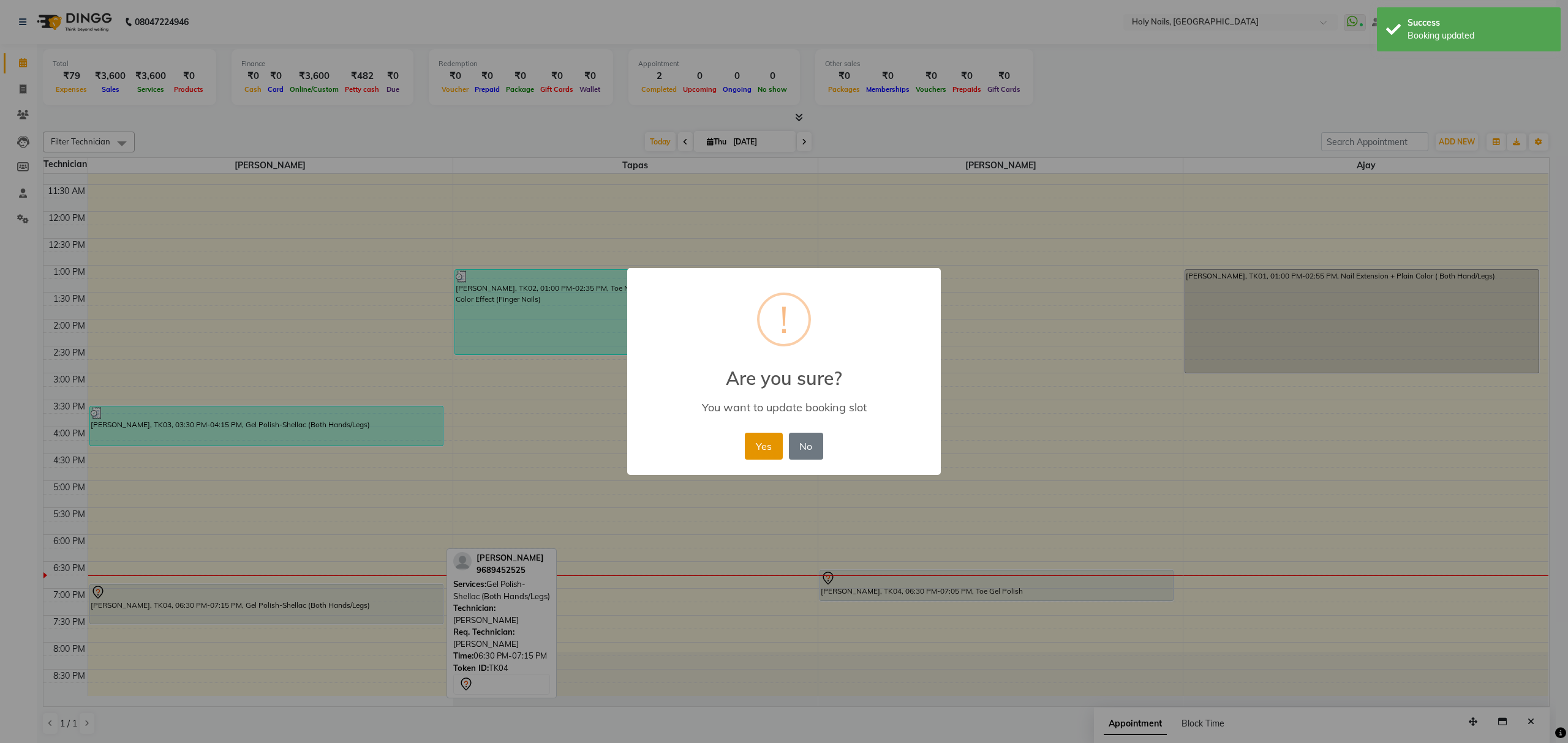
click at [764, 437] on button "Yes" at bounding box center [763, 446] width 37 height 27
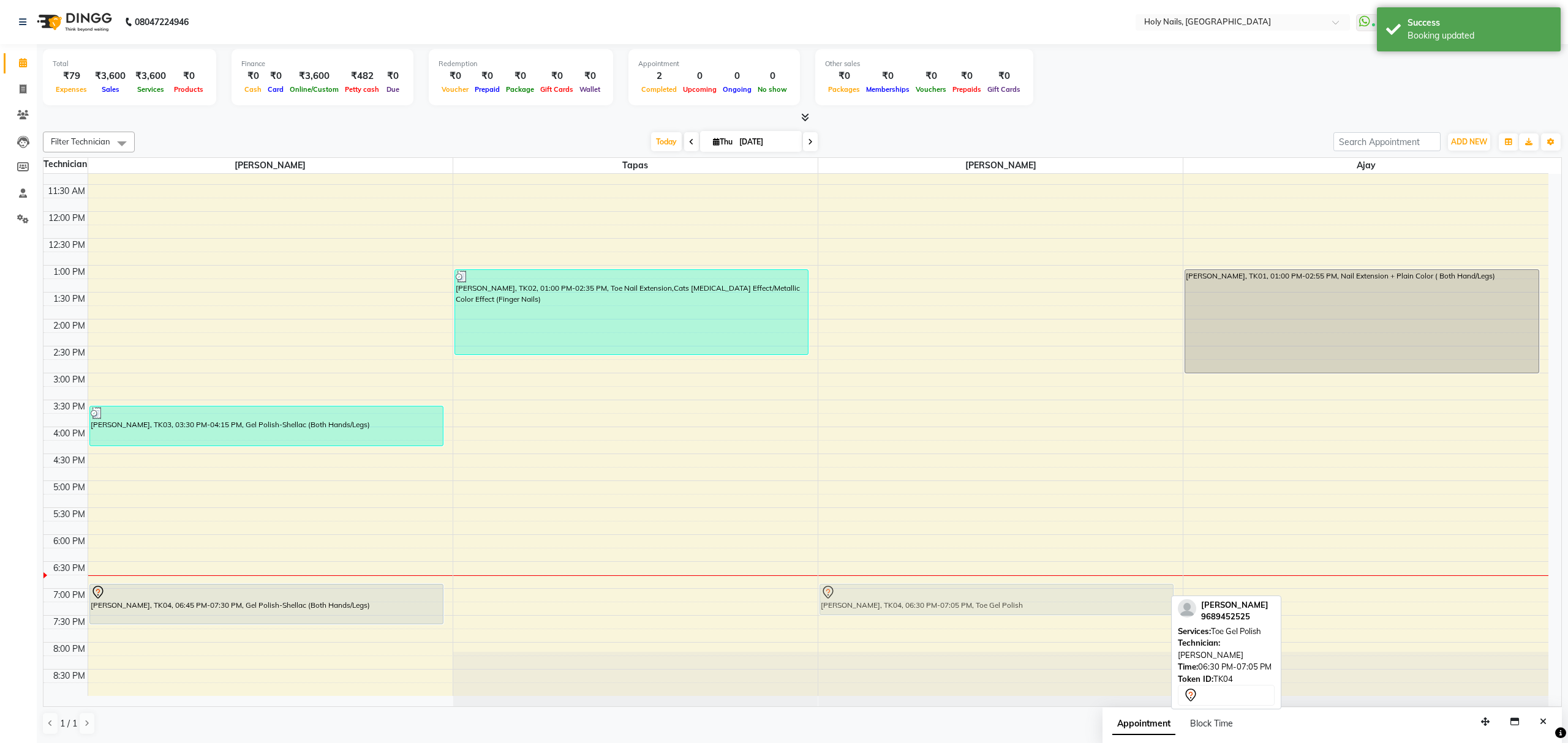
drag, startPoint x: 973, startPoint y: 588, endPoint x: 961, endPoint y: 598, distance: 15.6
click at [961, 598] on div "[PERSON_NAME], TK04, 06:30 PM-07:05 PM, Toe Gel Polish [PERSON_NAME], TK04, 06:…" at bounding box center [1001, 346] width 364 height 700
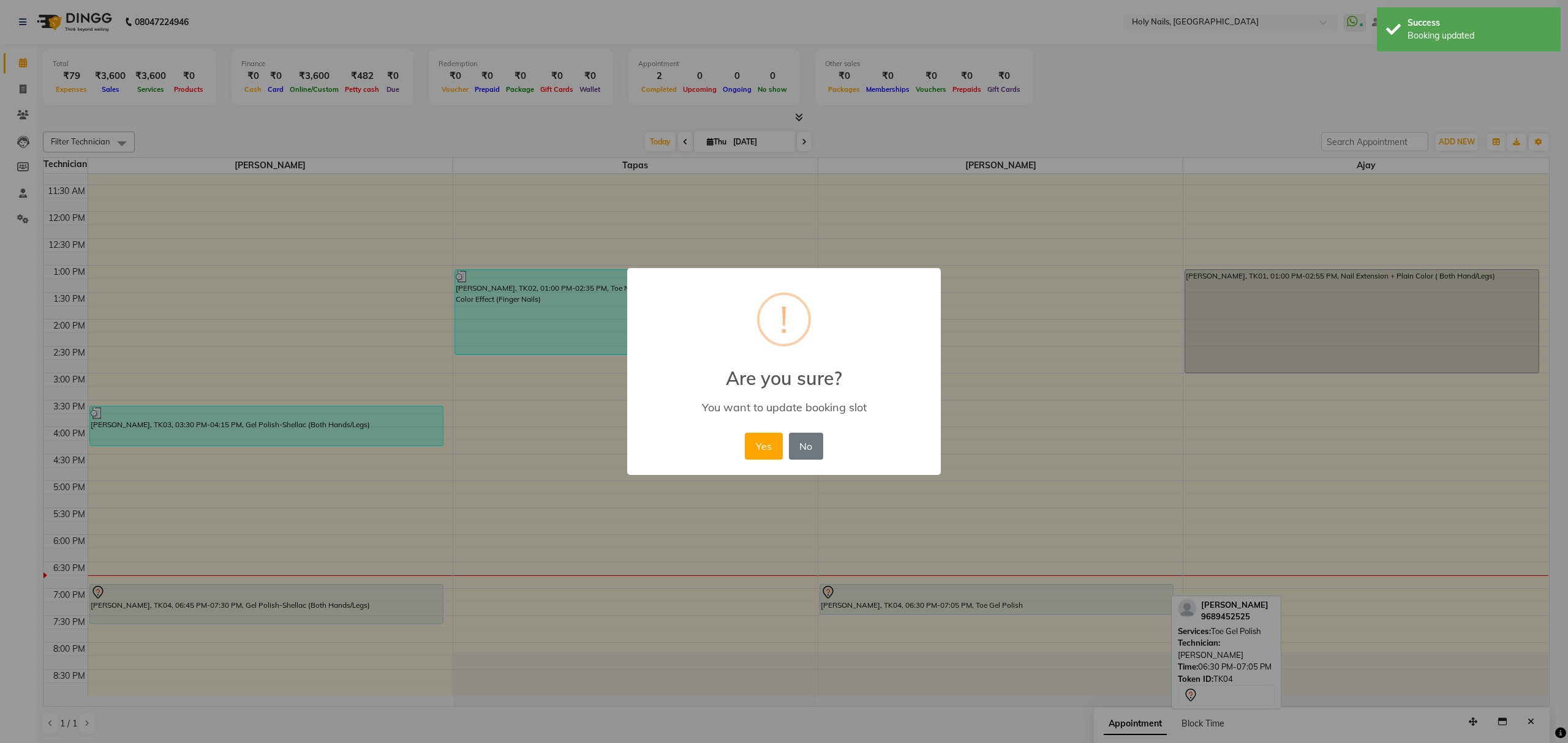
drag, startPoint x: 767, startPoint y: 446, endPoint x: 761, endPoint y: 446, distance: 6.0
click at [765, 447] on button "Yes" at bounding box center [763, 446] width 37 height 27
